Goal: Transaction & Acquisition: Purchase product/service

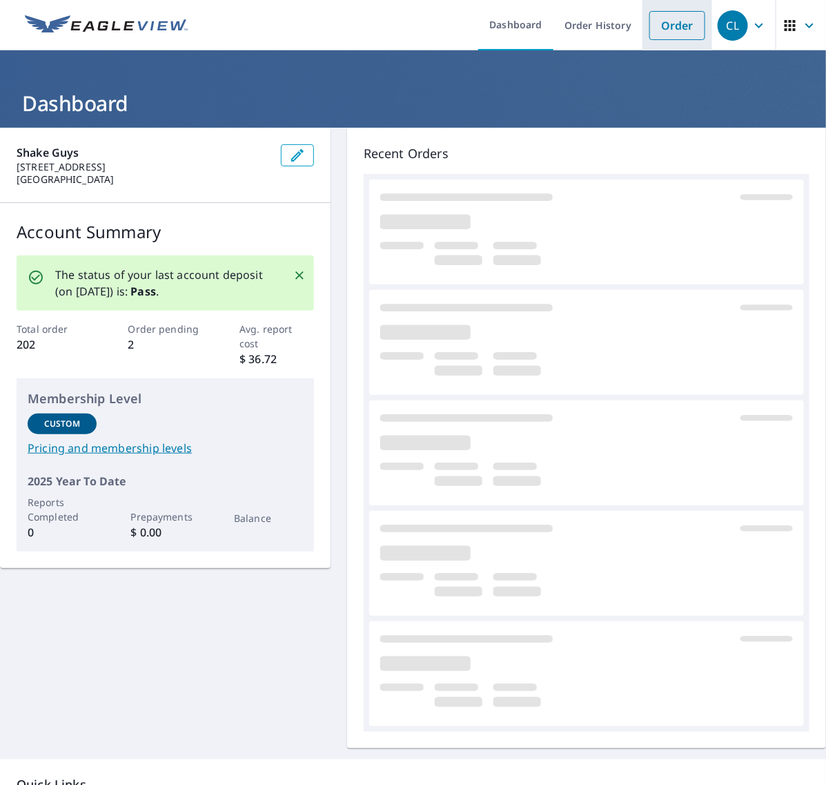
click at [668, 17] on link "Order" at bounding box center [678, 25] width 56 height 29
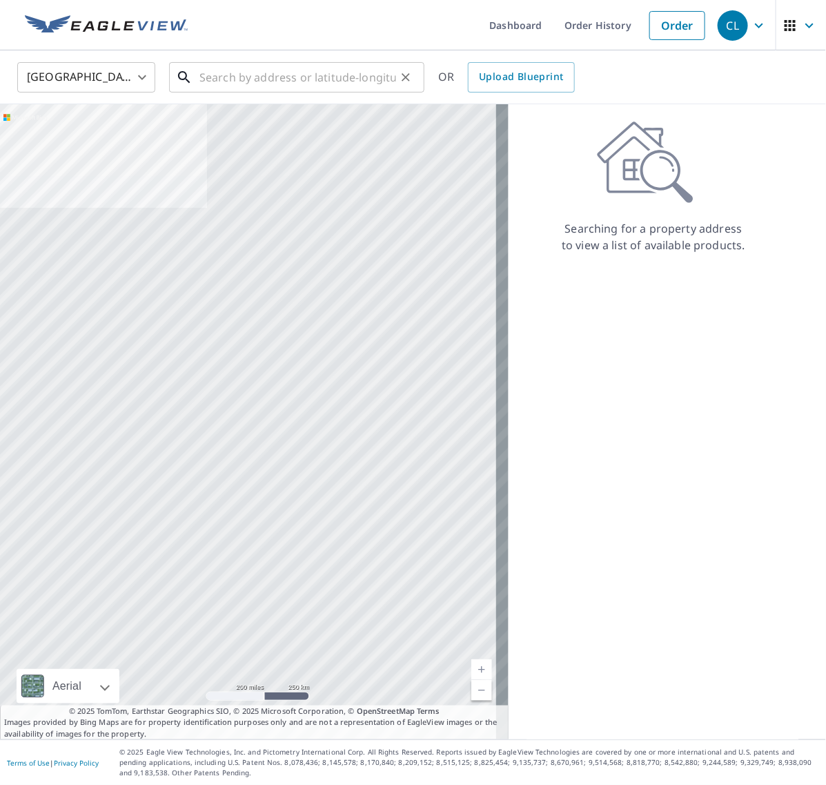
click at [300, 77] on input "text" at bounding box center [298, 77] width 197 height 39
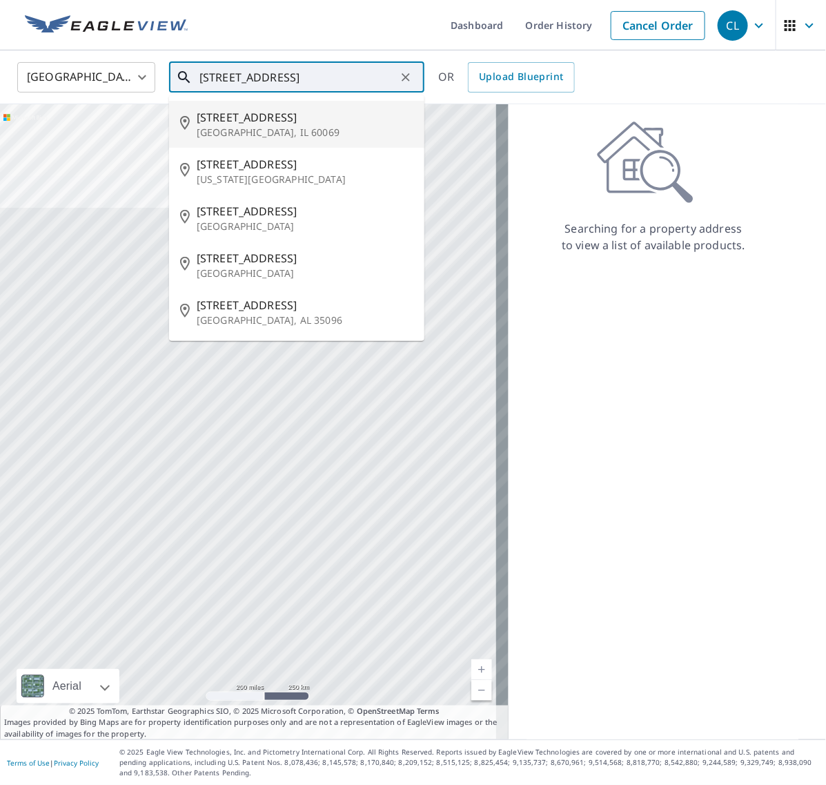
click at [246, 118] on span "[STREET_ADDRESS]" at bounding box center [305, 117] width 217 height 17
type input "17 Oxford Dr Lincolnshire, IL 60069"
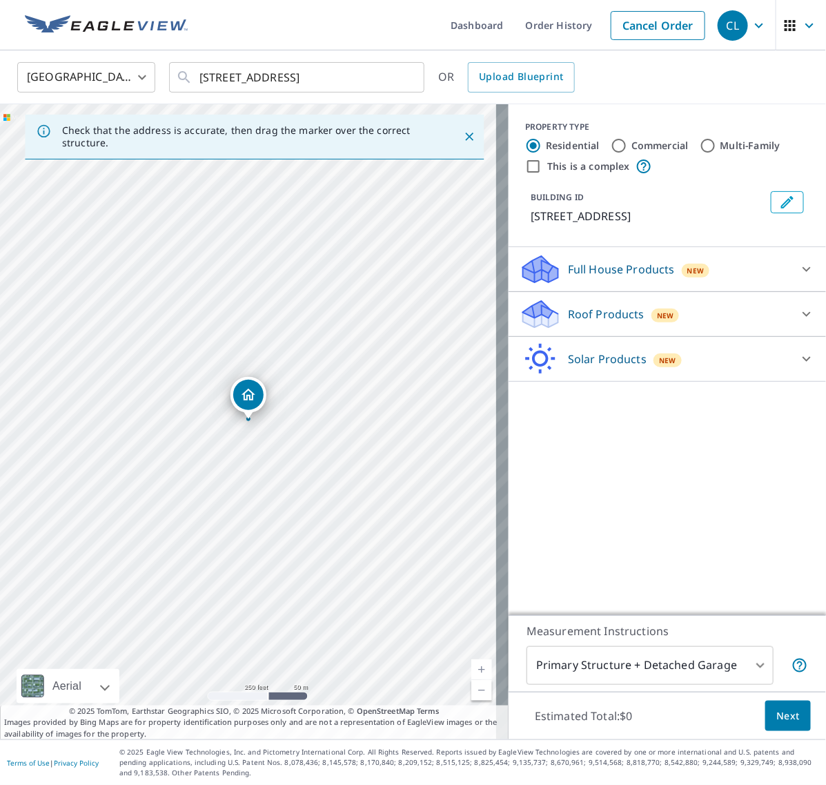
click at [595, 309] on p "Roof Products" at bounding box center [606, 314] width 77 height 17
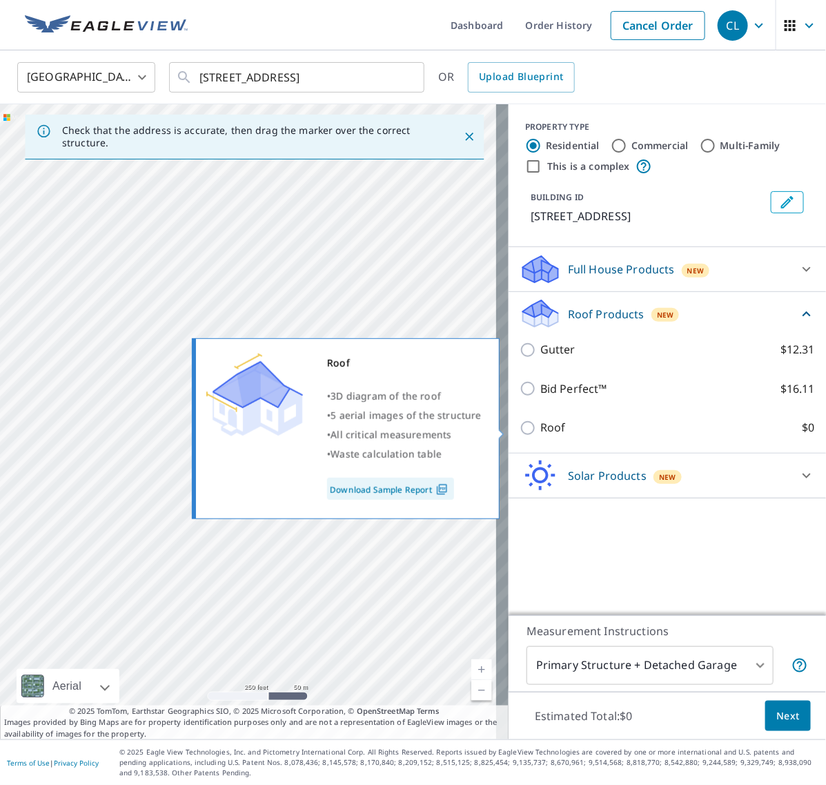
click at [526, 433] on input "Roof $0" at bounding box center [530, 428] width 21 height 17
checkbox input "true"
type input "3"
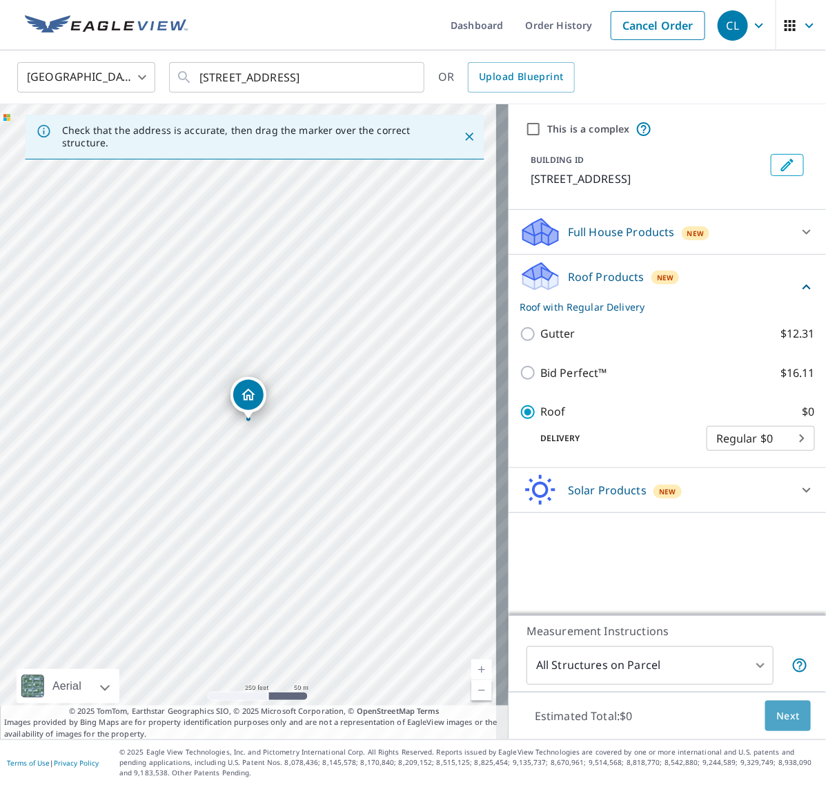
click at [777, 713] on span "Next" at bounding box center [788, 716] width 23 height 17
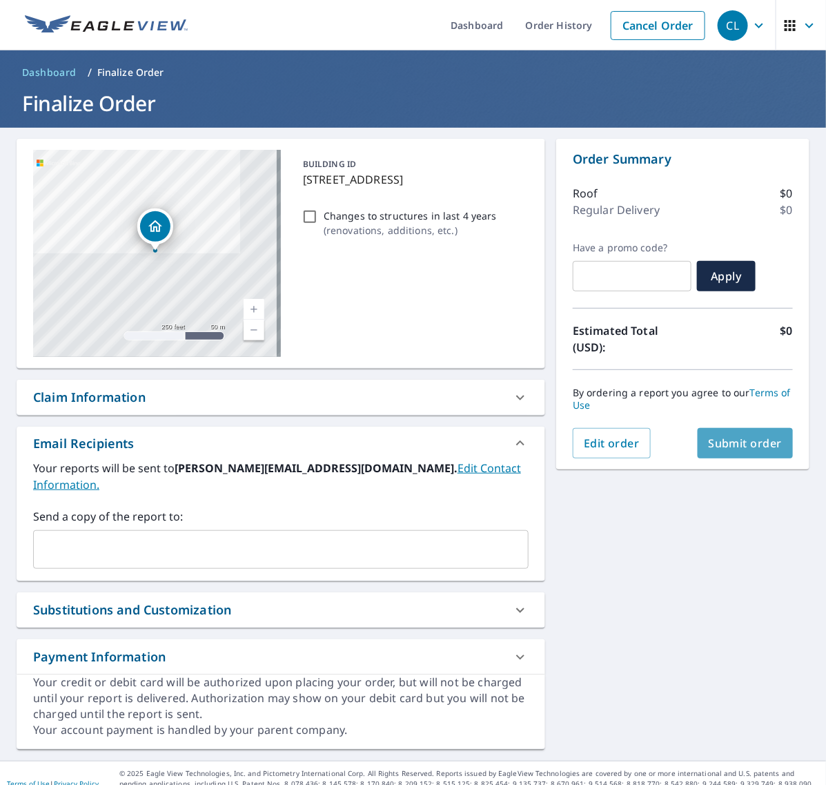
click at [726, 446] on span "Submit order" at bounding box center [746, 443] width 74 height 15
checkbox input "true"
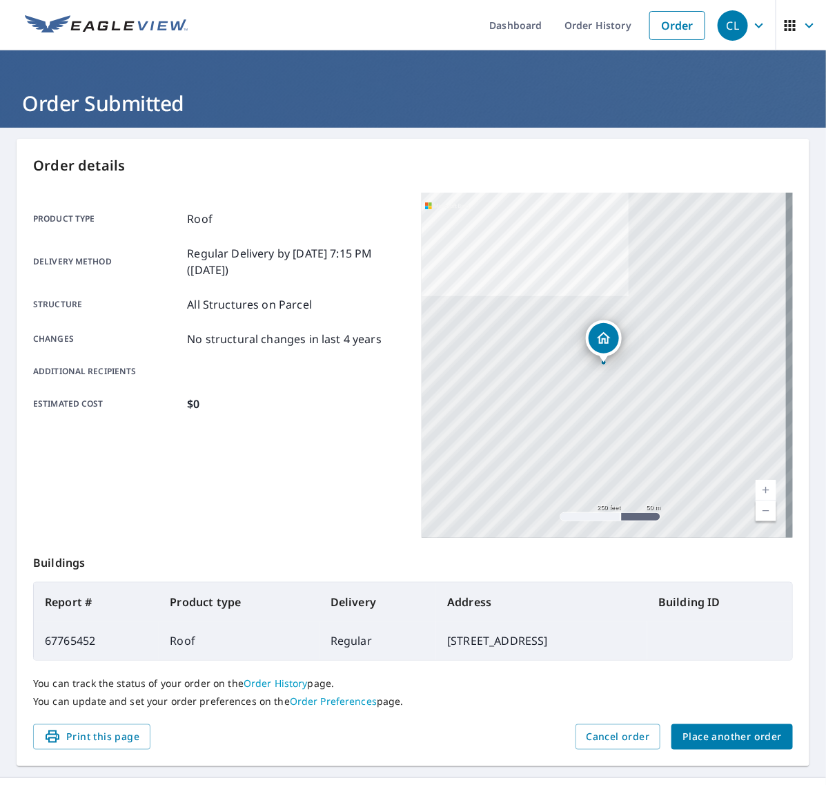
scroll to position [38, 0]
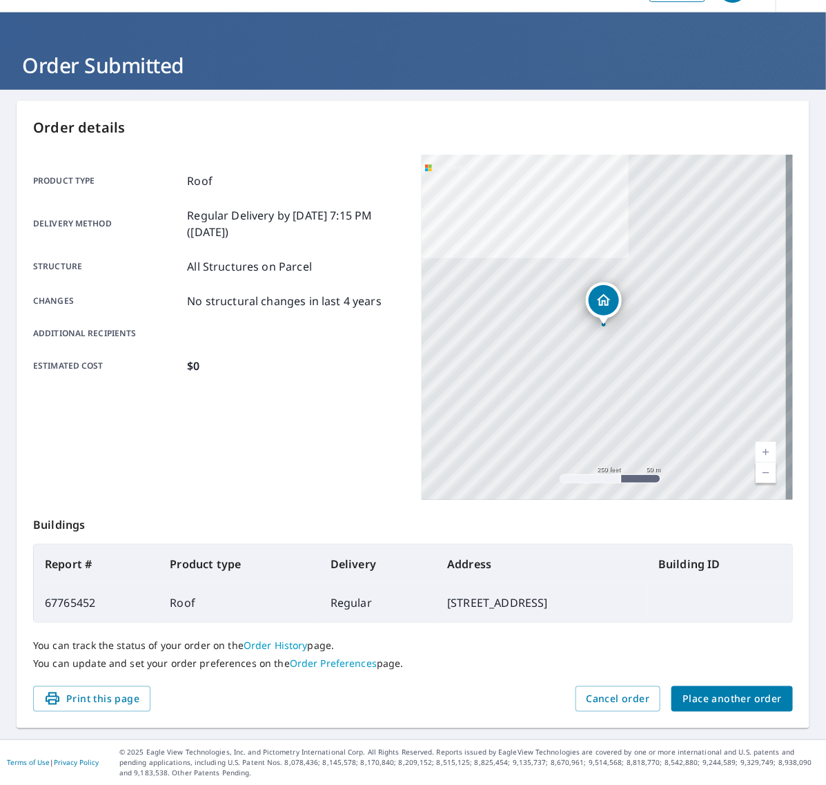
click at [723, 698] on span "Place another order" at bounding box center [732, 698] width 99 height 17
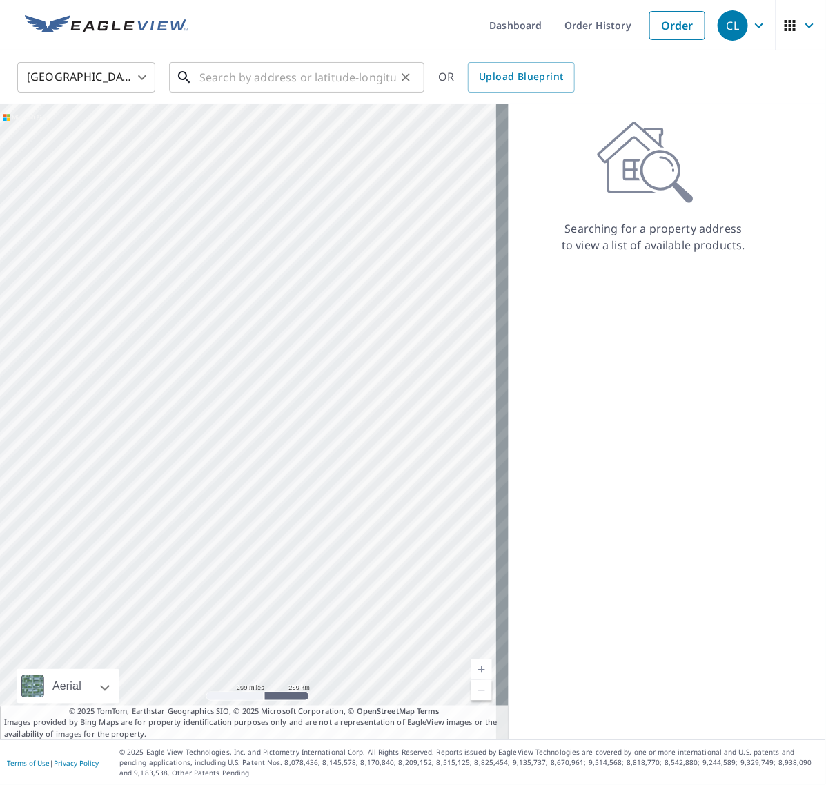
click at [266, 80] on input "text" at bounding box center [298, 77] width 197 height 39
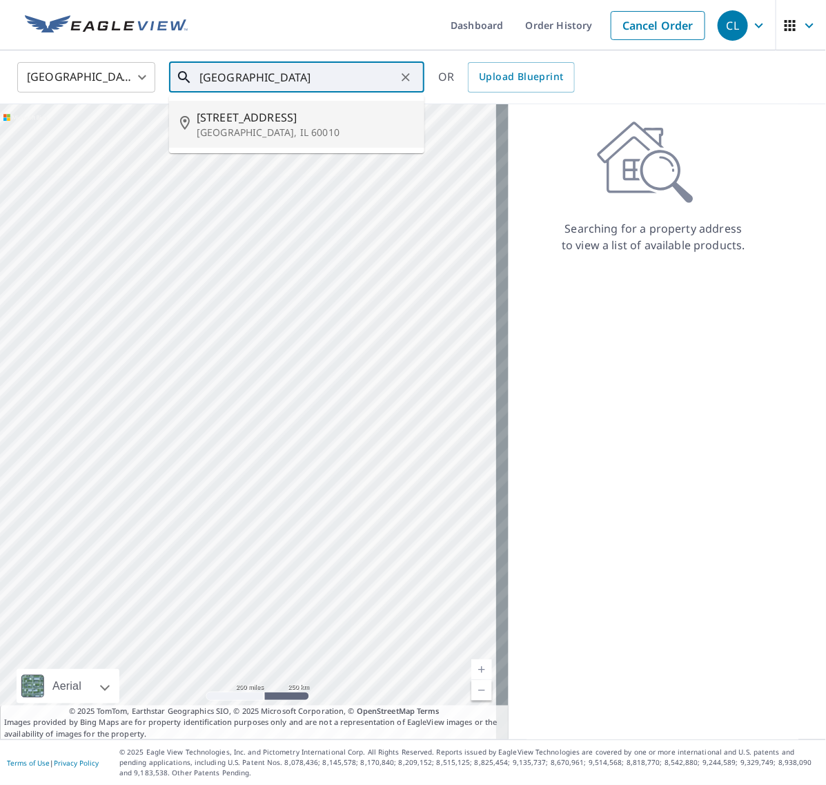
click at [251, 132] on p "[GEOGRAPHIC_DATA], IL 60010" at bounding box center [305, 133] width 217 height 14
type input "[STREET_ADDRESS]"
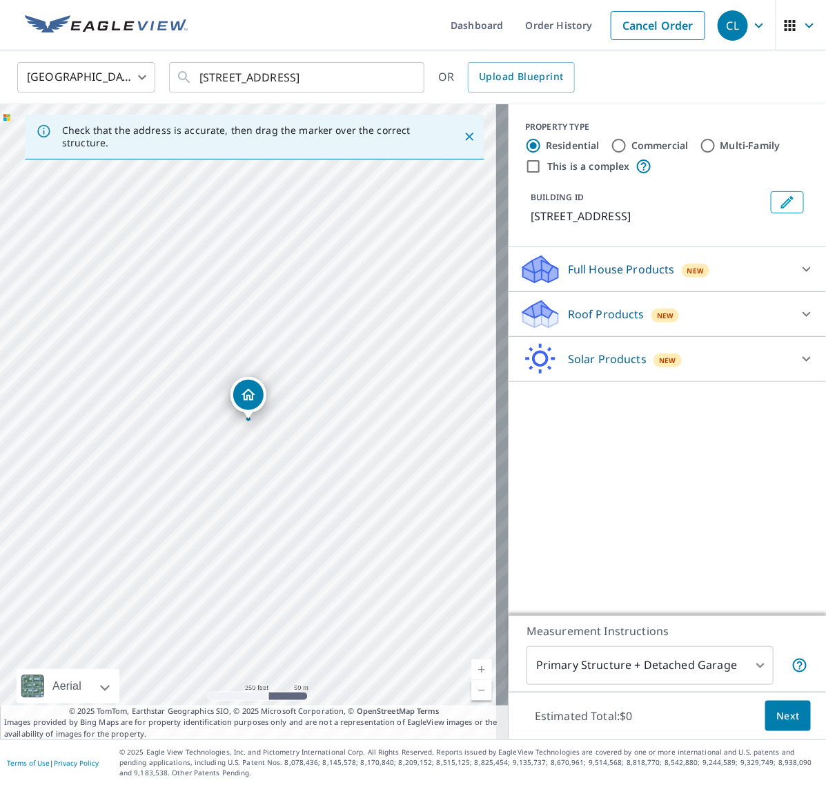
click at [630, 331] on div "Roof Products New" at bounding box center [655, 314] width 271 height 32
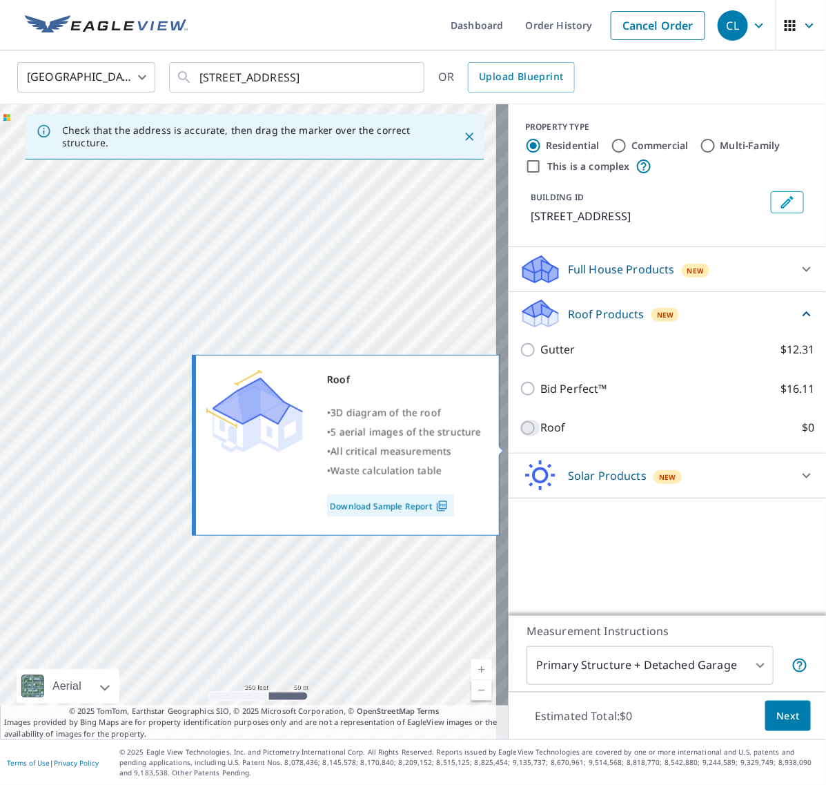
click at [522, 436] on input "Roof $0" at bounding box center [530, 428] width 21 height 17
checkbox input "true"
type input "3"
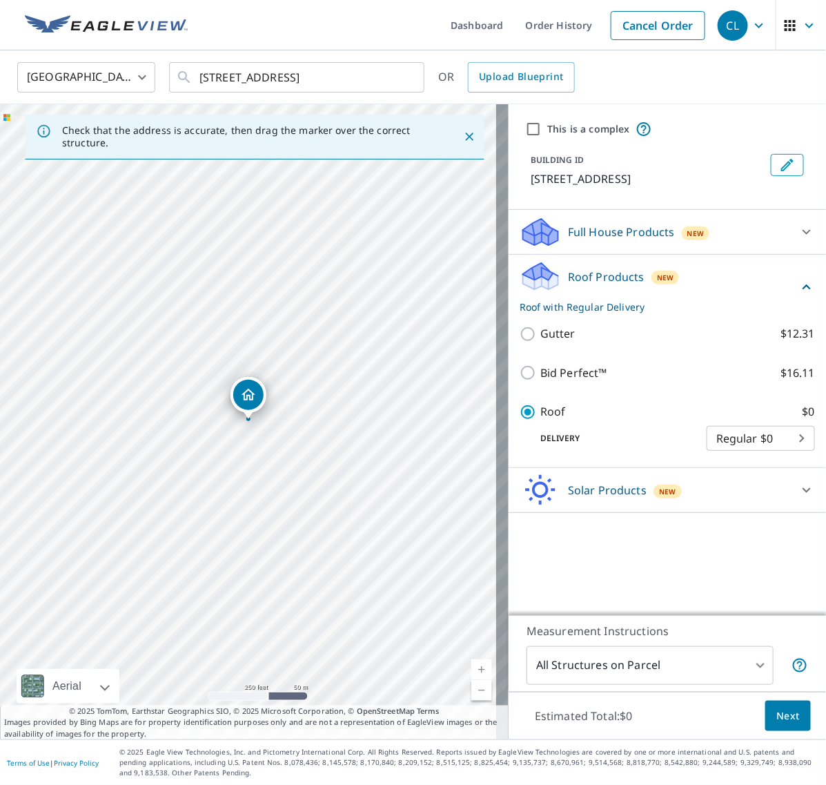
click at [777, 713] on span "Next" at bounding box center [788, 716] width 23 height 17
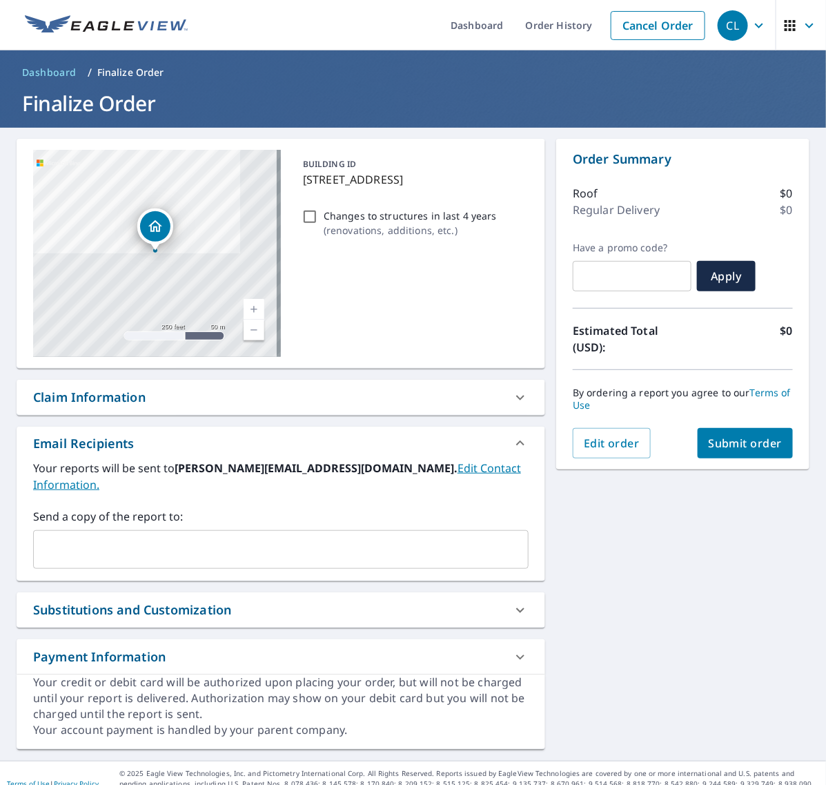
click at [732, 440] on span "Submit order" at bounding box center [746, 443] width 74 height 15
checkbox input "true"
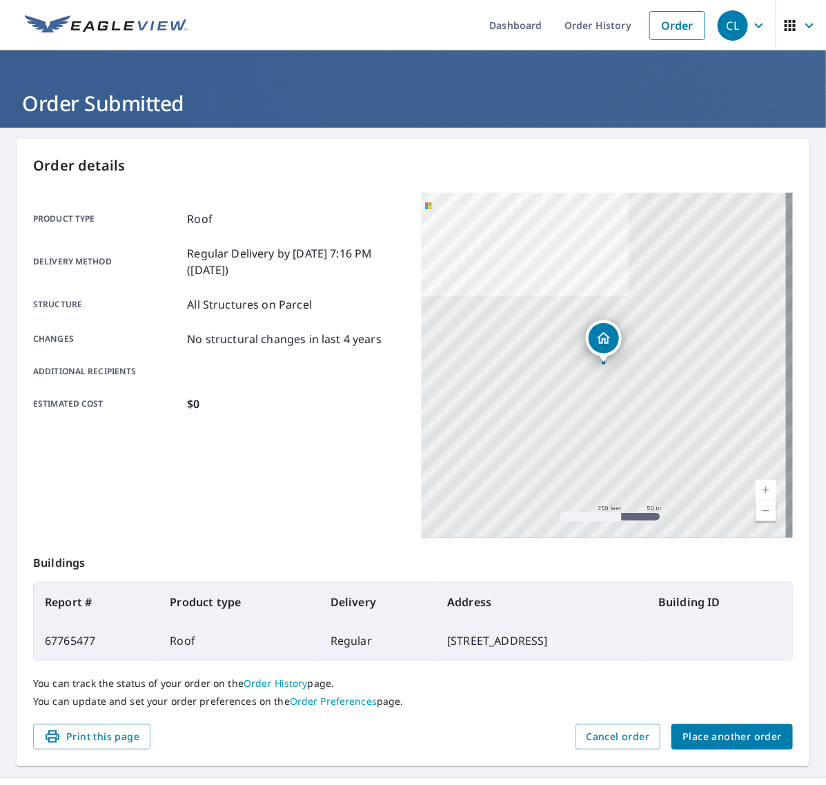
click at [735, 739] on span "Place another order" at bounding box center [732, 736] width 99 height 17
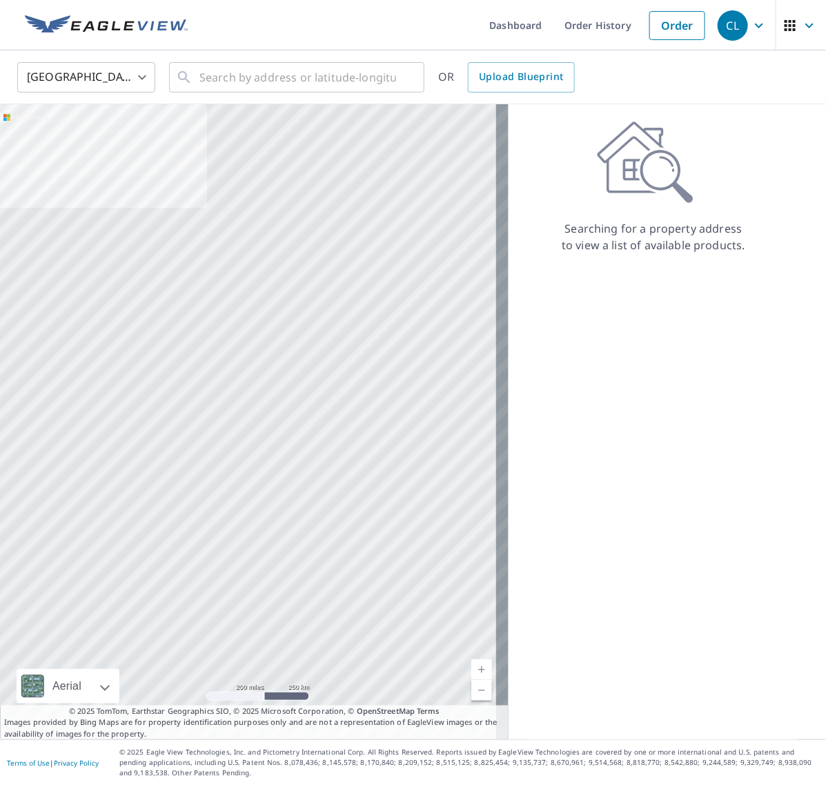
drag, startPoint x: 735, startPoint y: 739, endPoint x: 538, endPoint y: 179, distance: 592.8
click at [538, 179] on div "Searching for a property address to view a list of available products." at bounding box center [654, 187] width 290 height 133
